Goal: Information Seeking & Learning: Learn about a topic

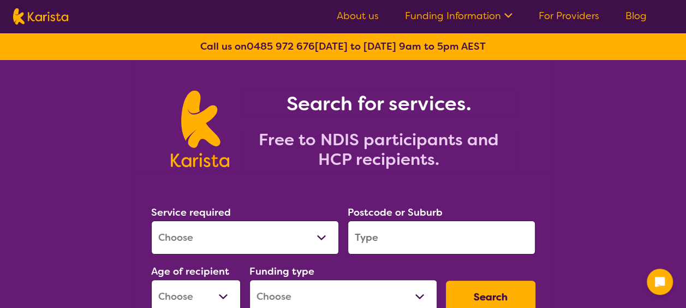
click at [368, 241] on input "search" at bounding box center [441, 237] width 188 height 34
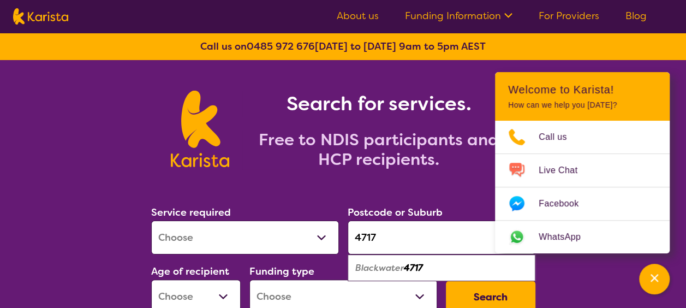
type input "4717"
click at [371, 275] on div "Blackwater 4717" at bounding box center [441, 267] width 177 height 21
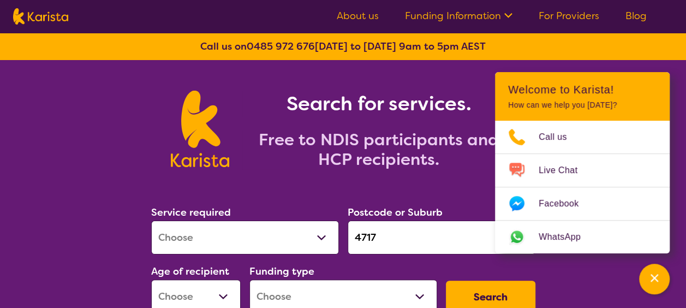
scroll to position [55, 0]
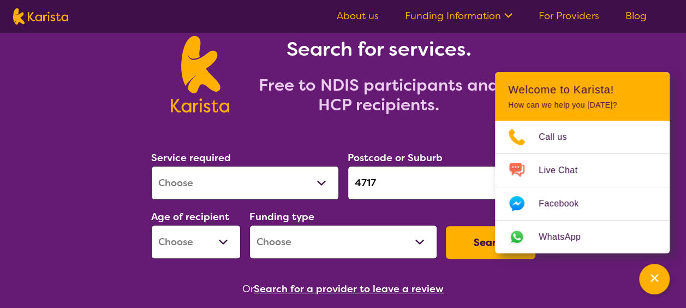
click at [278, 188] on select "Allied Health Assistant Assessment ([MEDICAL_DATA] or [MEDICAL_DATA]) Behaviour…" at bounding box center [245, 183] width 188 height 34
select select "Psychology"
click at [151, 166] on select "Allied Health Assistant Assessment ([MEDICAL_DATA] or [MEDICAL_DATA]) Behaviour…" at bounding box center [245, 183] width 188 height 34
click at [223, 245] on select "Early Childhood - 0 to 9 Child - 10 to 11 Adolescent - 12 to 17 Adult - 18 to 6…" at bounding box center [195, 242] width 89 height 34
select select "AD"
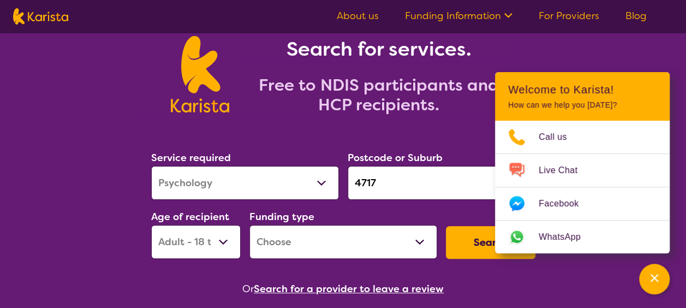
click at [151, 225] on select "Early Childhood - 0 to 9 Child - 10 to 11 Adolescent - 12 to 17 Adult - 18 to 6…" at bounding box center [195, 242] width 89 height 34
click at [315, 246] on select "Home Care Package (HCP) National Disability Insurance Scheme (NDIS) I don't know" at bounding box center [343, 242] width 188 height 34
select select "NDIS"
click at [249, 225] on select "Home Care Package (HCP) National Disability Insurance Scheme (NDIS) I don't know" at bounding box center [343, 242] width 188 height 34
click at [479, 245] on button "Search" at bounding box center [490, 242] width 89 height 33
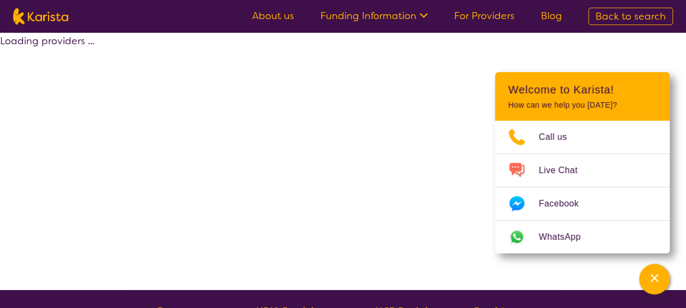
select select "by_score"
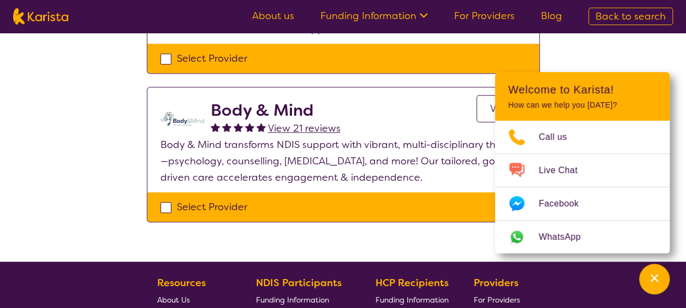
scroll to position [327, 0]
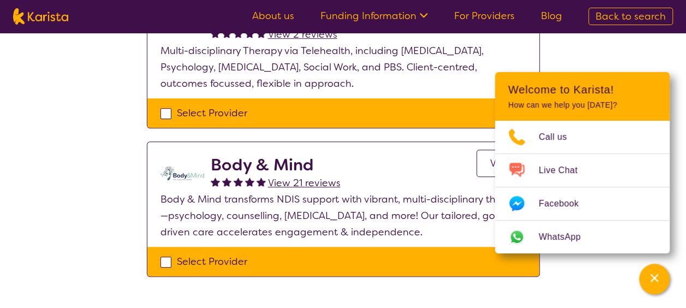
click at [479, 160] on link "View" at bounding box center [501, 162] width 50 height 27
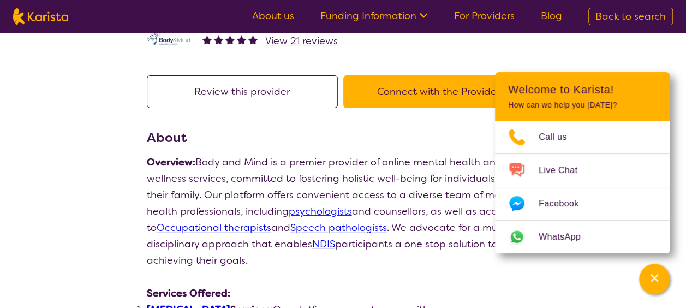
scroll to position [164, 0]
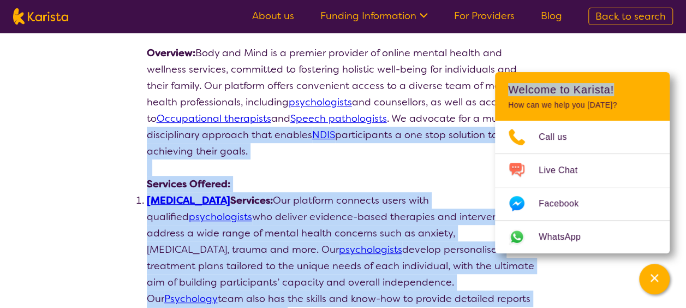
drag, startPoint x: 618, startPoint y: 89, endPoint x: 676, endPoint y: 116, distance: 63.7
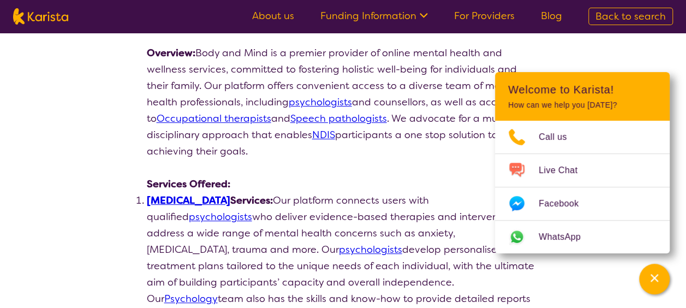
drag, startPoint x: 676, startPoint y: 116, endPoint x: 627, endPoint y: 48, distance: 83.6
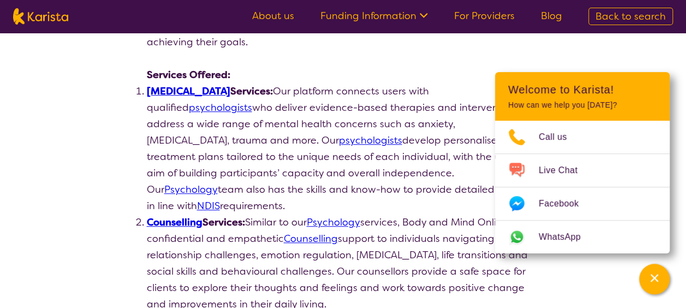
click at [159, 89] on link "Psychologist" at bounding box center [188, 91] width 83 height 13
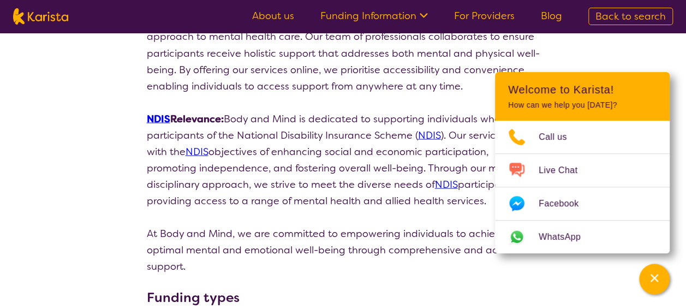
scroll to position [1091, 0]
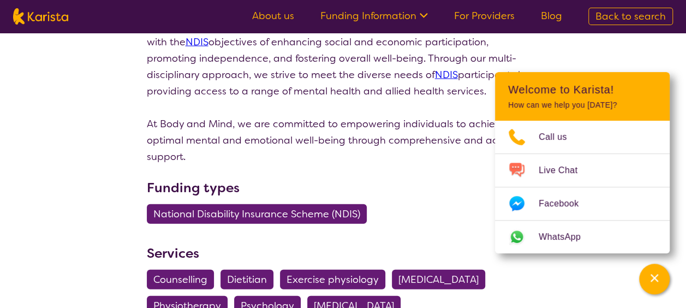
click at [239, 269] on span "Dietitian" at bounding box center [247, 279] width 40 height 20
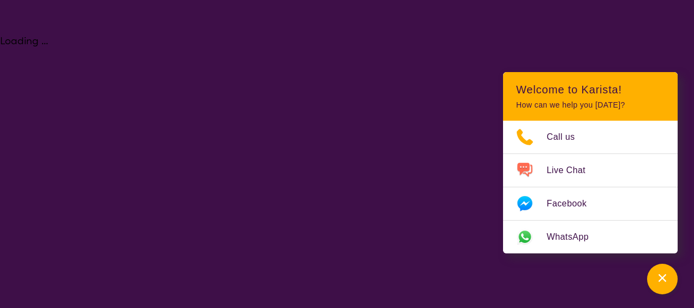
select select "Dietitian"
select select "AD"
select select "NDIS"
select select "Dietitian"
select select "AD"
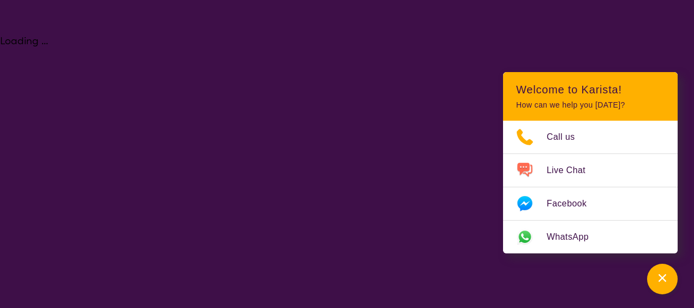
select select "NDIS"
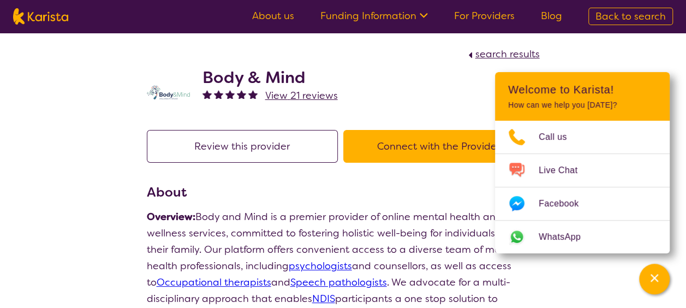
click at [419, 143] on button "Connect with the Provider" at bounding box center [438, 146] width 191 height 33
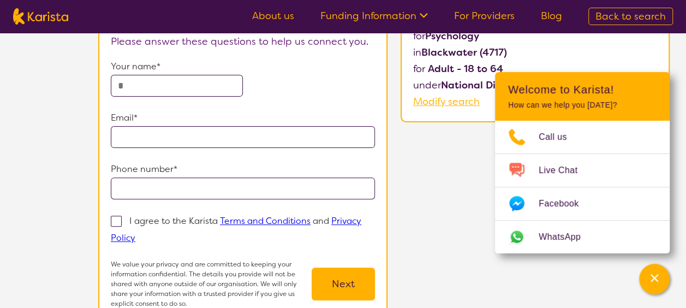
scroll to position [55, 0]
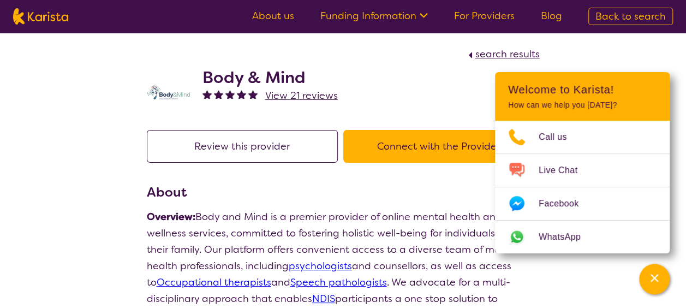
select select "by_score"
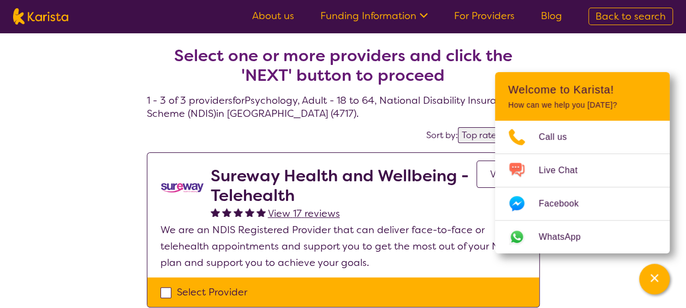
select select "Dietitian"
select select "AD"
select select "NDIS"
select select "Dietitian"
select select "AD"
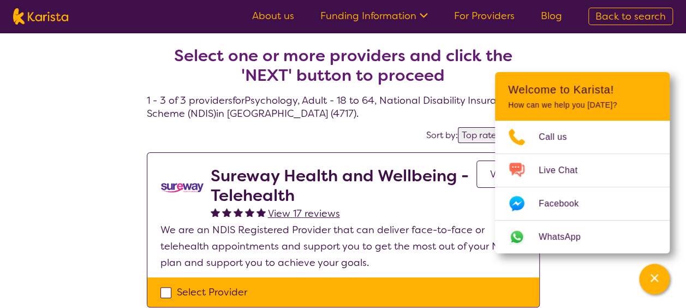
select select "NDIS"
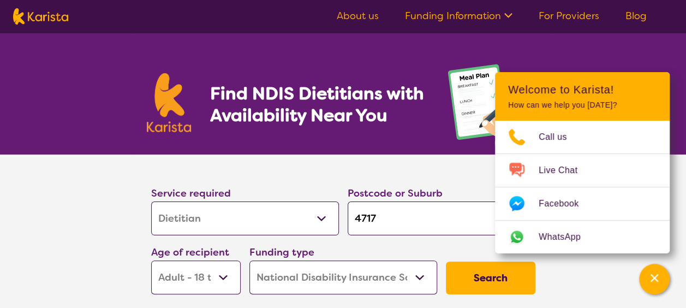
scroll to position [55, 0]
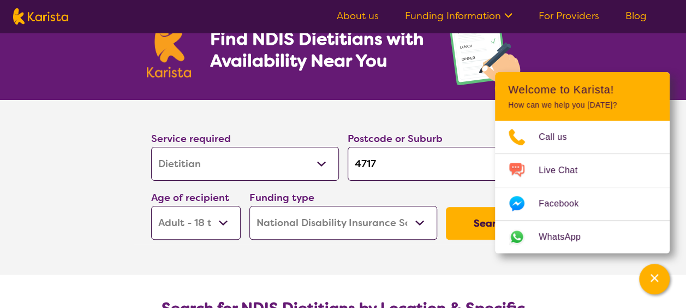
click at [293, 170] on select "Allied Health Assistant Assessment (ADHD or Autism) Behaviour support Counselli…" at bounding box center [245, 164] width 188 height 34
select select "Domestic and home help"
click at [151, 147] on select "Allied Health Assistant Assessment (ADHD or Autism) Behaviour support Counselli…" at bounding box center [245, 164] width 188 height 34
select select "Domestic and home help"
click at [464, 229] on button "Search" at bounding box center [490, 223] width 89 height 33
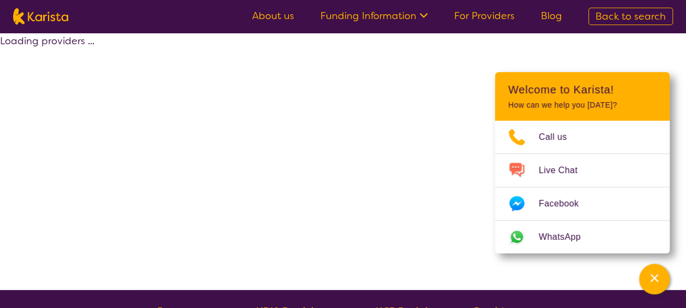
select select "Domestic and home help"
select select "AD"
select select "NDIS"
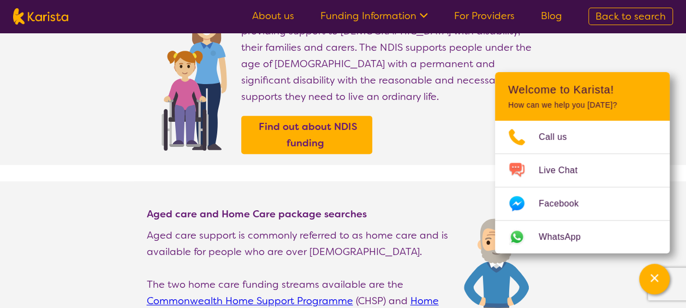
scroll to position [55, 0]
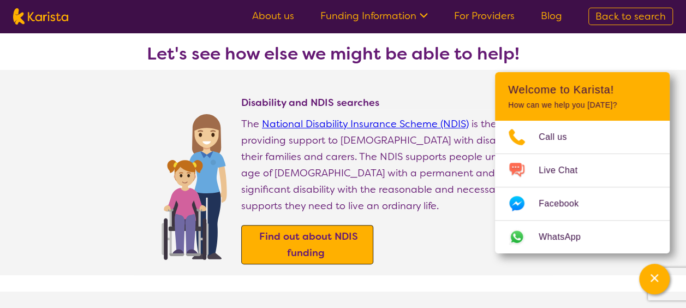
click at [295, 227] on span "Find out about NDIS funding" at bounding box center [306, 244] width 101 height 35
select select "Dietitian"
select select "AD"
select select "NDIS"
select select "Dietitian"
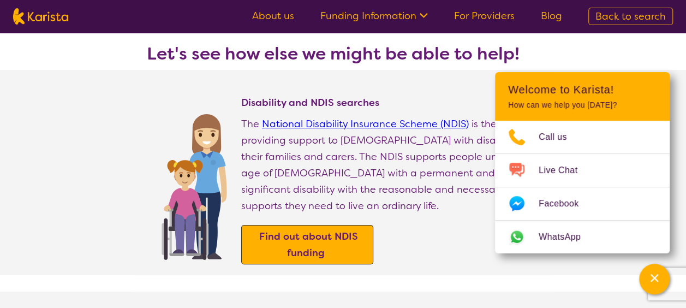
select select "AD"
select select "NDIS"
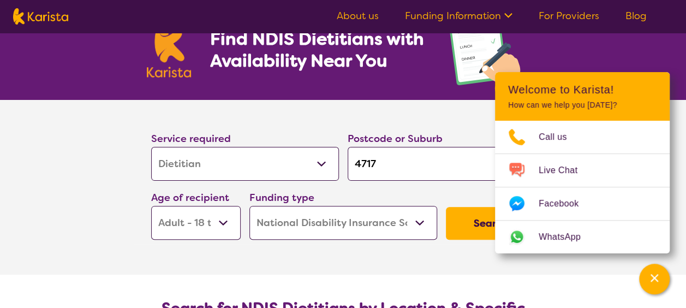
click at [216, 167] on select "Allied Health Assistant Assessment (ADHD or Autism) Behaviour support Counselli…" at bounding box center [245, 164] width 188 height 34
select select "Assessment ([MEDICAL_DATA] or [MEDICAL_DATA])"
click at [151, 147] on select "Allied Health Assistant Assessment (ADHD or Autism) Behaviour support Counselli…" at bounding box center [245, 164] width 188 height 34
select select "Assessment ([MEDICAL_DATA] or [MEDICAL_DATA])"
click at [225, 224] on select "Early Childhood - 0 to 9 Child - 10 to 11 Adolescent - 12 to 17 Adult - 18 to 6…" at bounding box center [195, 223] width 89 height 34
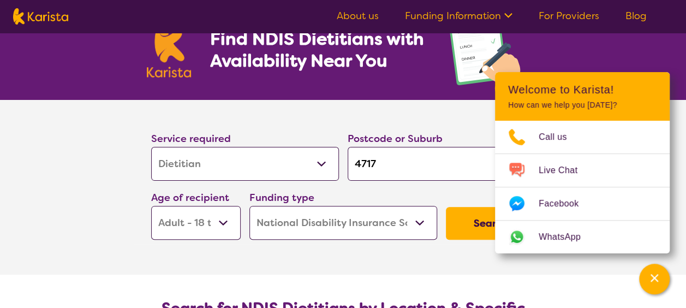
select select "AG"
click at [151, 206] on select "Early Childhood - 0 to 9 Child - 10 to 11 Adolescent - 12 to 17 Adult - 18 to 6…" at bounding box center [195, 223] width 89 height 34
select select "AG"
click at [385, 214] on select "Home Care Package (HCP) National Disability Insurance Scheme (NDIS) I don't know" at bounding box center [343, 223] width 188 height 34
select select "i-don-t-know"
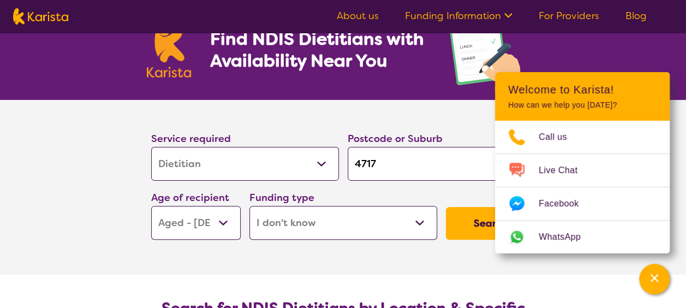
click at [249, 206] on select "Home Care Package (HCP) National Disability Insurance Scheme (NDIS) I don't know" at bounding box center [343, 223] width 188 height 34
select select "i-don-t-know"
click at [476, 232] on button "Search" at bounding box center [490, 223] width 89 height 33
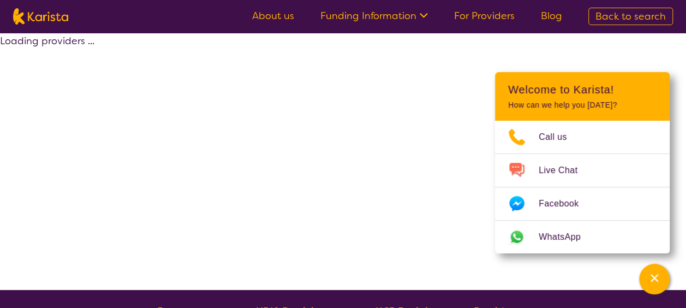
select select "Assessment ([MEDICAL_DATA] or [MEDICAL_DATA])"
select select "AG"
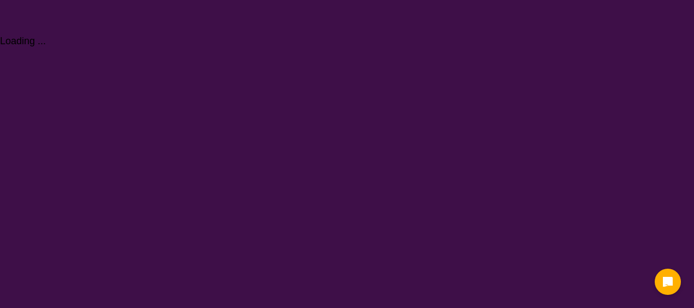
select select "Psychology"
select select "AD"
select select "NDIS"
select select "Psychology"
select select "AD"
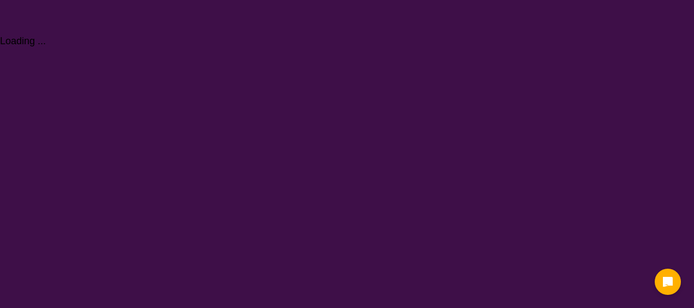
select select "NDIS"
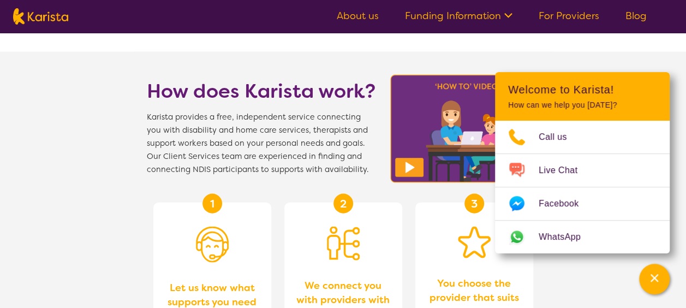
scroll to position [1254, 0]
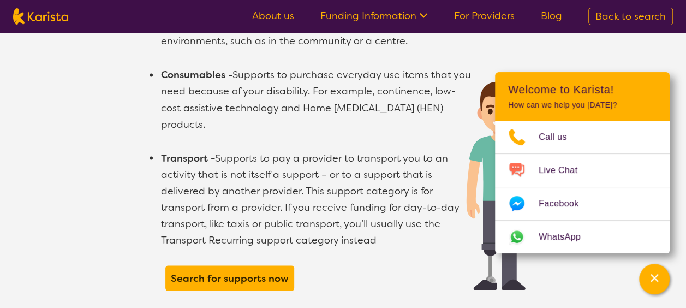
scroll to position [1036, 0]
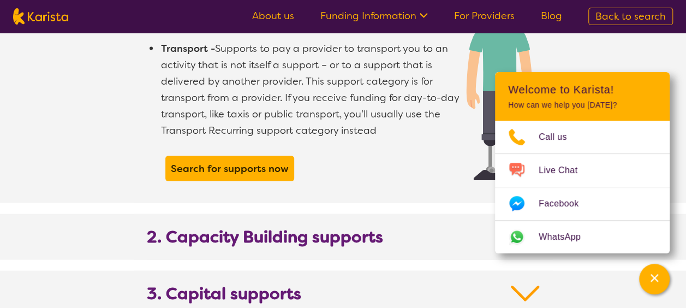
click at [291, 230] on b "2. Capacity Building supports" at bounding box center [265, 237] width 236 height 20
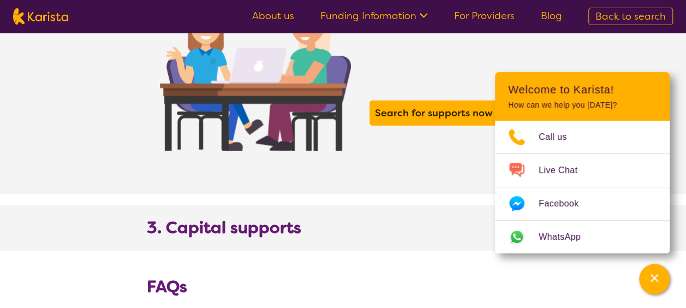
scroll to position [1963, 0]
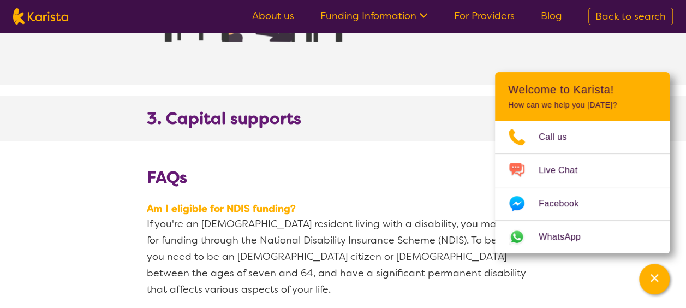
click at [227, 109] on b "3. Capital supports" at bounding box center [224, 119] width 154 height 20
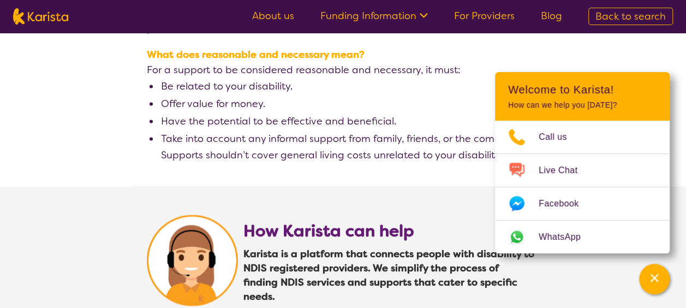
scroll to position [3000, 0]
